Goal: Transaction & Acquisition: Purchase product/service

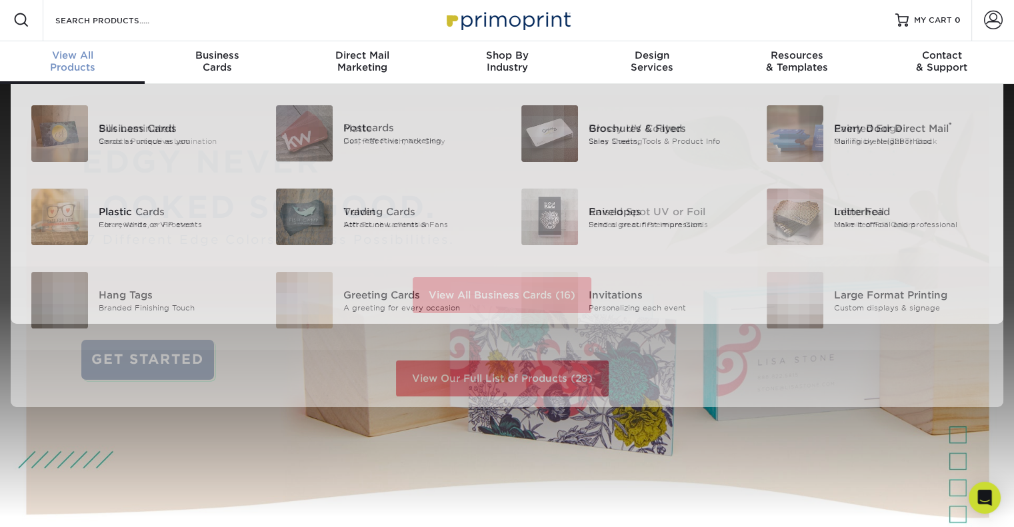
scroll to position [2, 0]
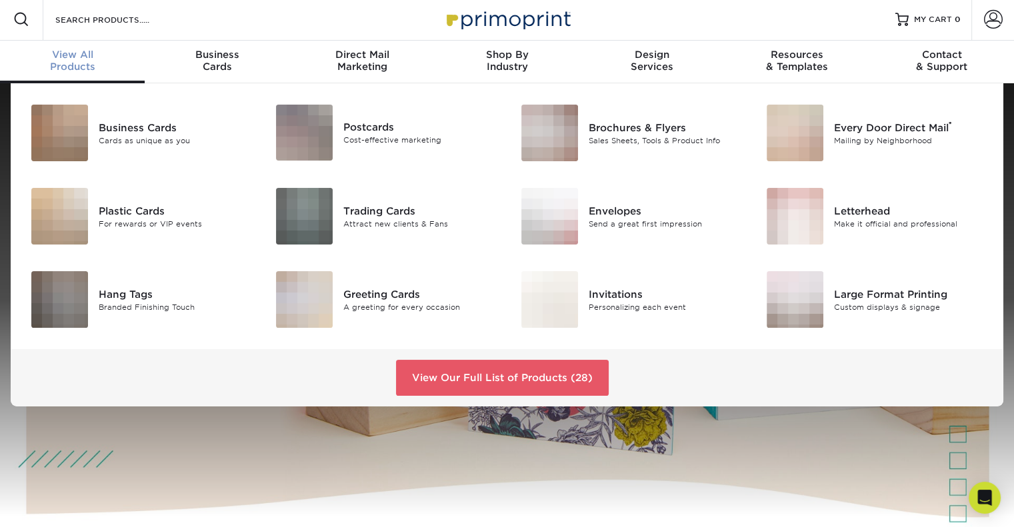
click at [87, 53] on span "View All" at bounding box center [72, 55] width 145 height 12
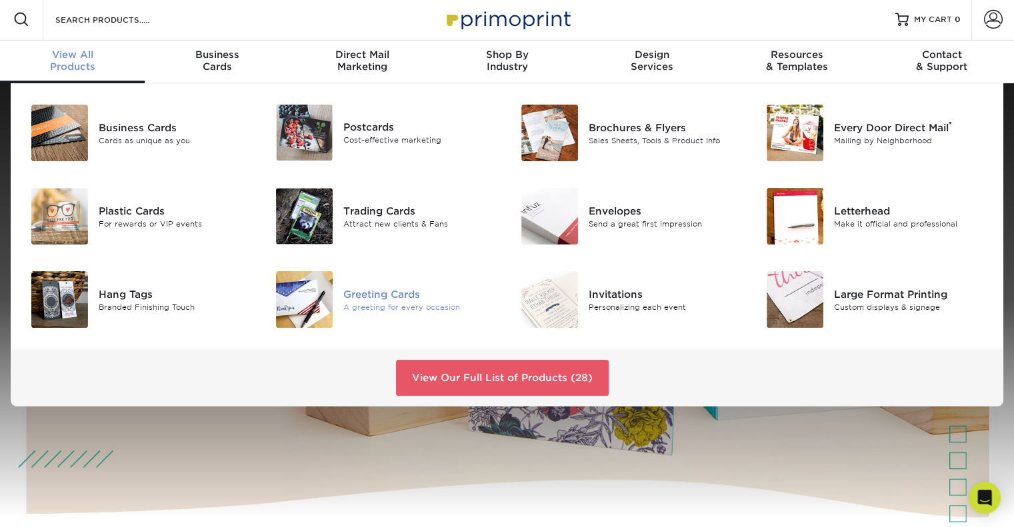
click at [376, 295] on div "Greeting Cards" at bounding box center [419, 294] width 153 height 15
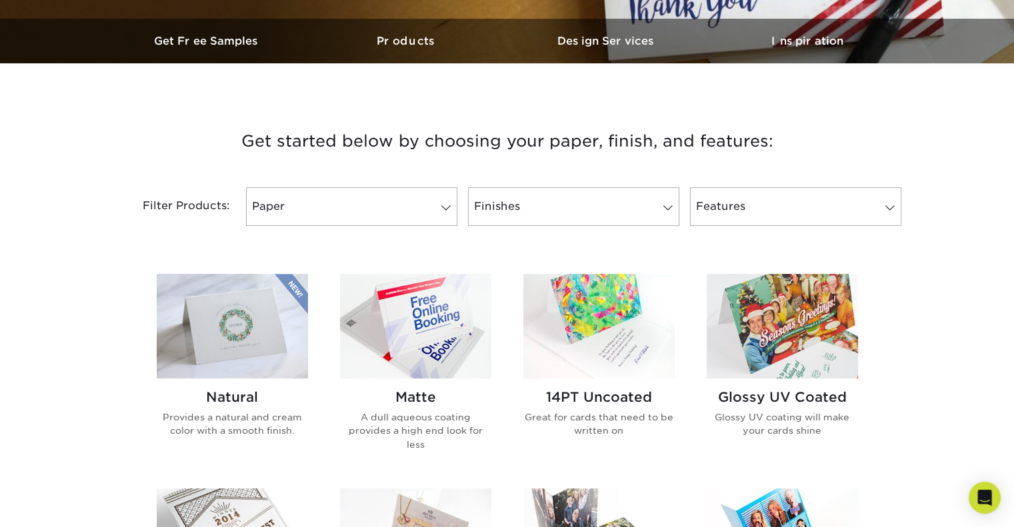
scroll to position [467, 0]
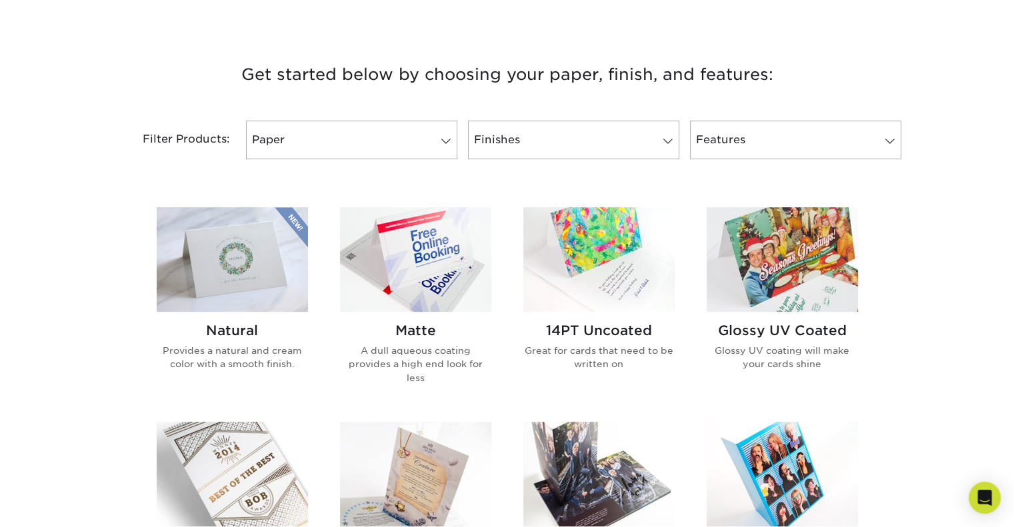
click at [248, 274] on img at bounding box center [232, 259] width 151 height 105
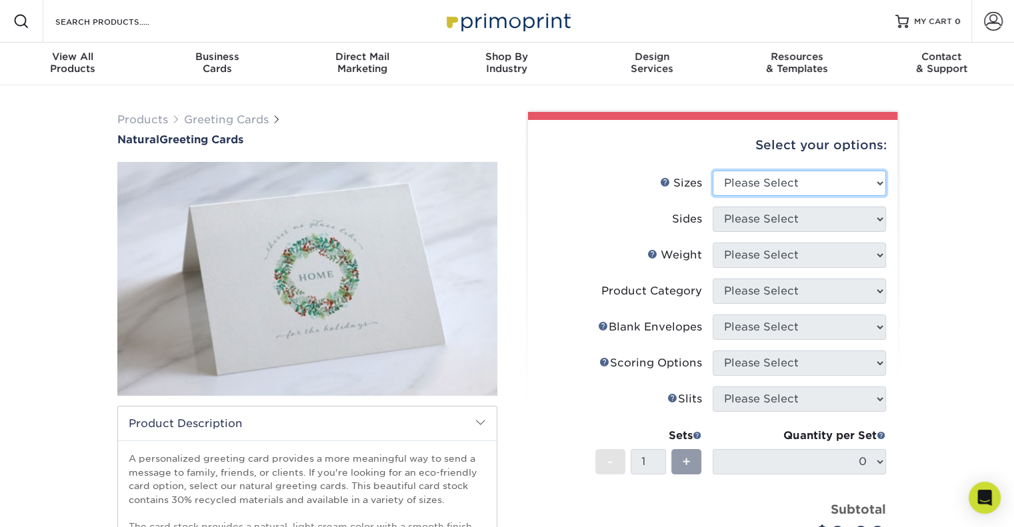
click at [846, 184] on select "Please Select 4.25" x 11" 5.5" x 8.5" 6" x 9" 6" x 12" 7" x 10" 8.5" x 11"" at bounding box center [799, 183] width 173 height 25
click at [848, 175] on select "Please Select 4.25" x 11" 5.5" x 8.5" 6" x 9" 6" x 12" 7" x 10" 8.5" x 11"" at bounding box center [799, 183] width 173 height 25
click at [753, 189] on select "Please Select 4.25" x 11" 5.5" x 8.5" 6" x 9" 6" x 12" 7" x 10" 8.5" x 11"" at bounding box center [799, 183] width 173 height 25
select select "5.50x8.50"
click at [713, 171] on select "Please Select 4.25" x 11" 5.5" x 8.5" 6" x 9" 6" x 12" 7" x 10" 8.5" x 11"" at bounding box center [799, 183] width 173 height 25
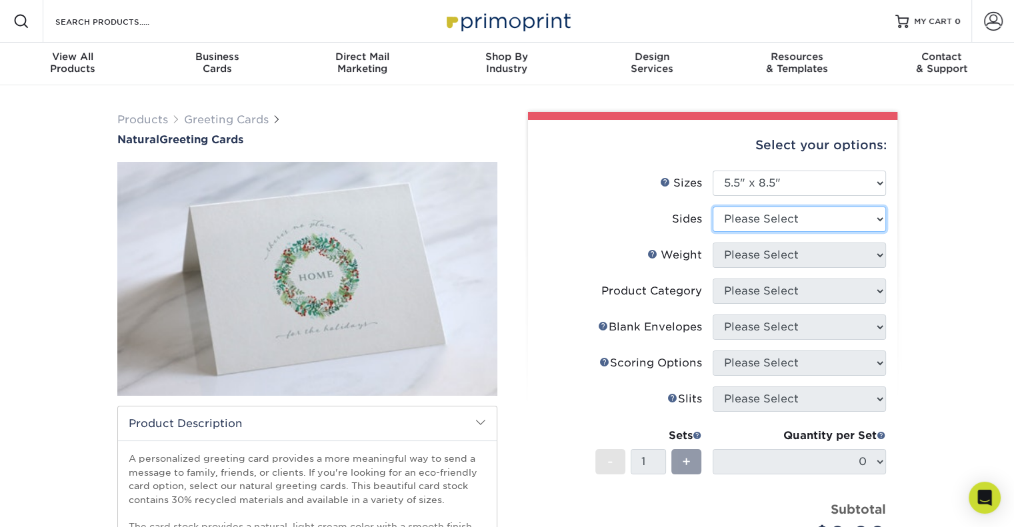
click at [756, 222] on select "Please Select Print Both Sides Print Front Only" at bounding box center [799, 219] width 173 height 25
select select "32d3c223-f82c-492b-b915-ba065a00862f"
click at [713, 207] on select "Please Select Print Both Sides Print Front Only" at bounding box center [799, 219] width 173 height 25
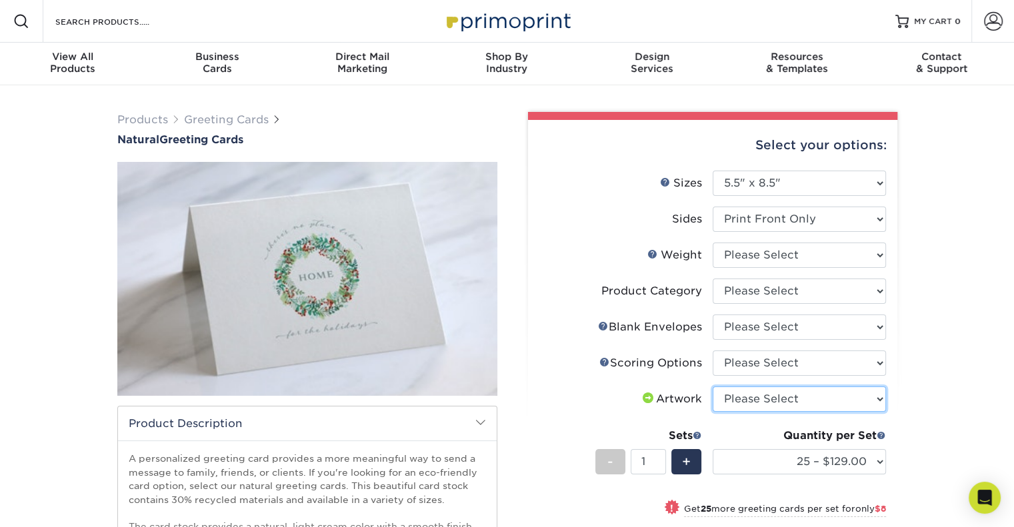
click at [764, 403] on select "Please Select I will upload files I need a design - $75" at bounding box center [799, 399] width 173 height 25
